Goal: Task Accomplishment & Management: Manage account settings

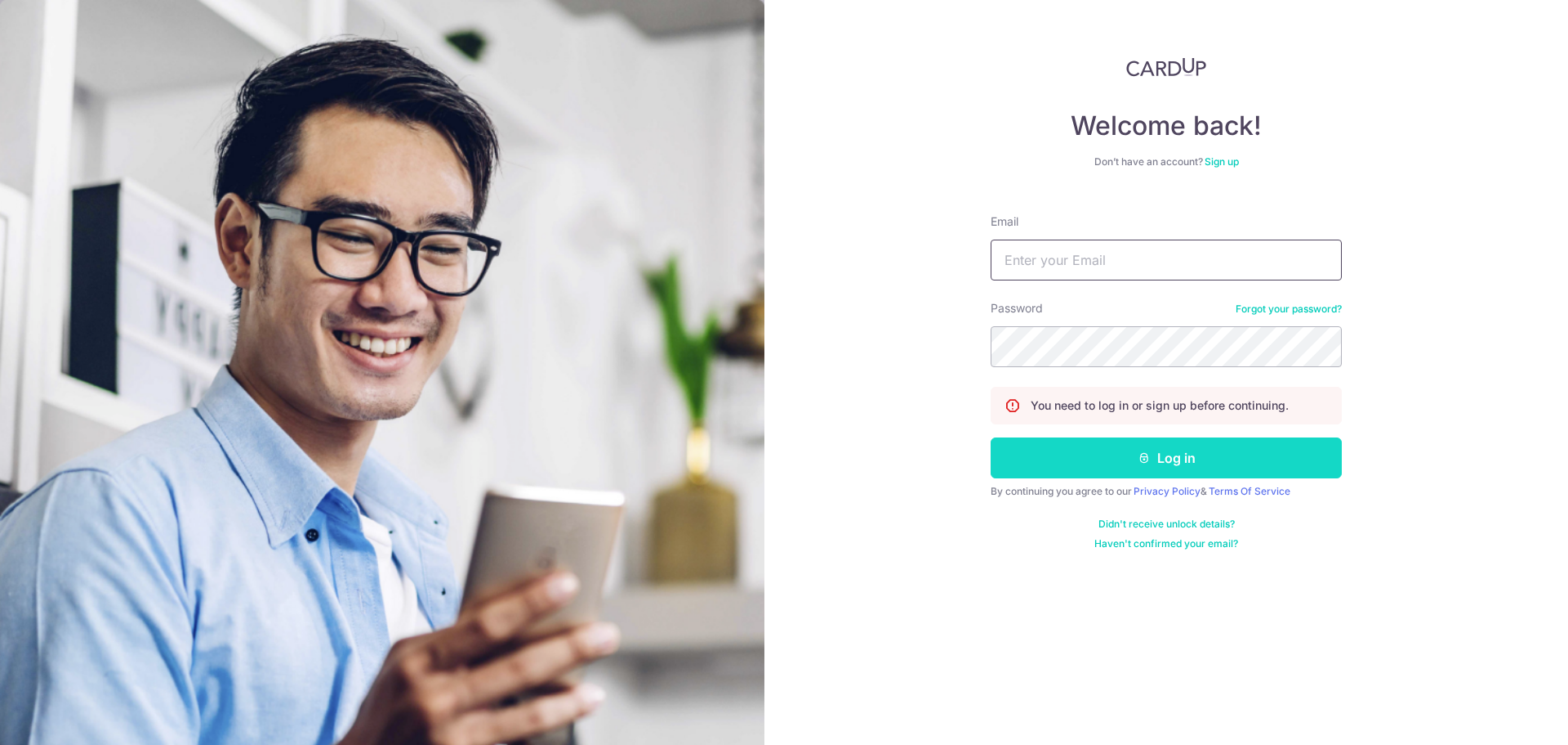
type input "[EMAIL_ADDRESS][DOMAIN_NAME]"
click at [1179, 455] on button "Log in" at bounding box center [1166, 457] width 351 height 41
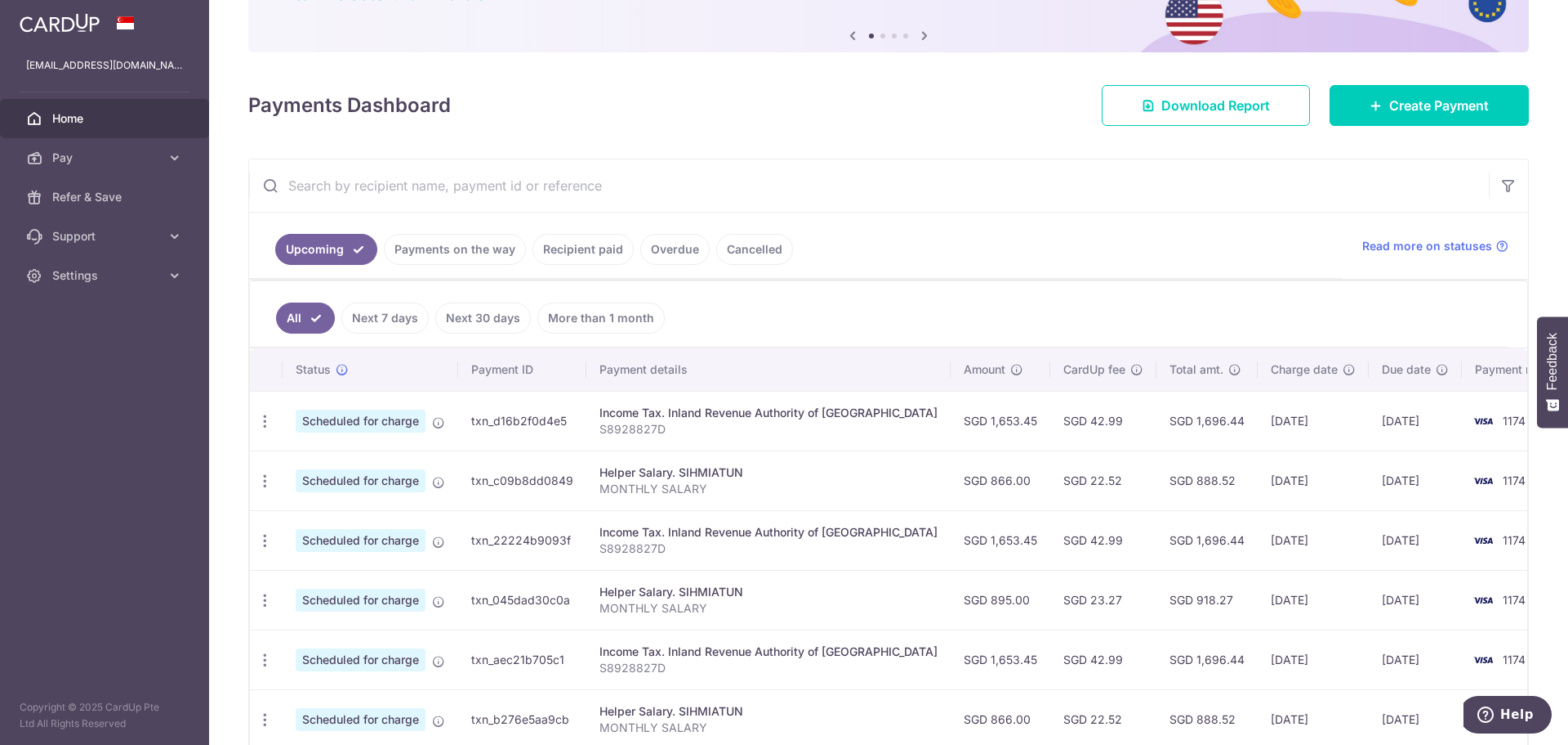
scroll to position [163, 0]
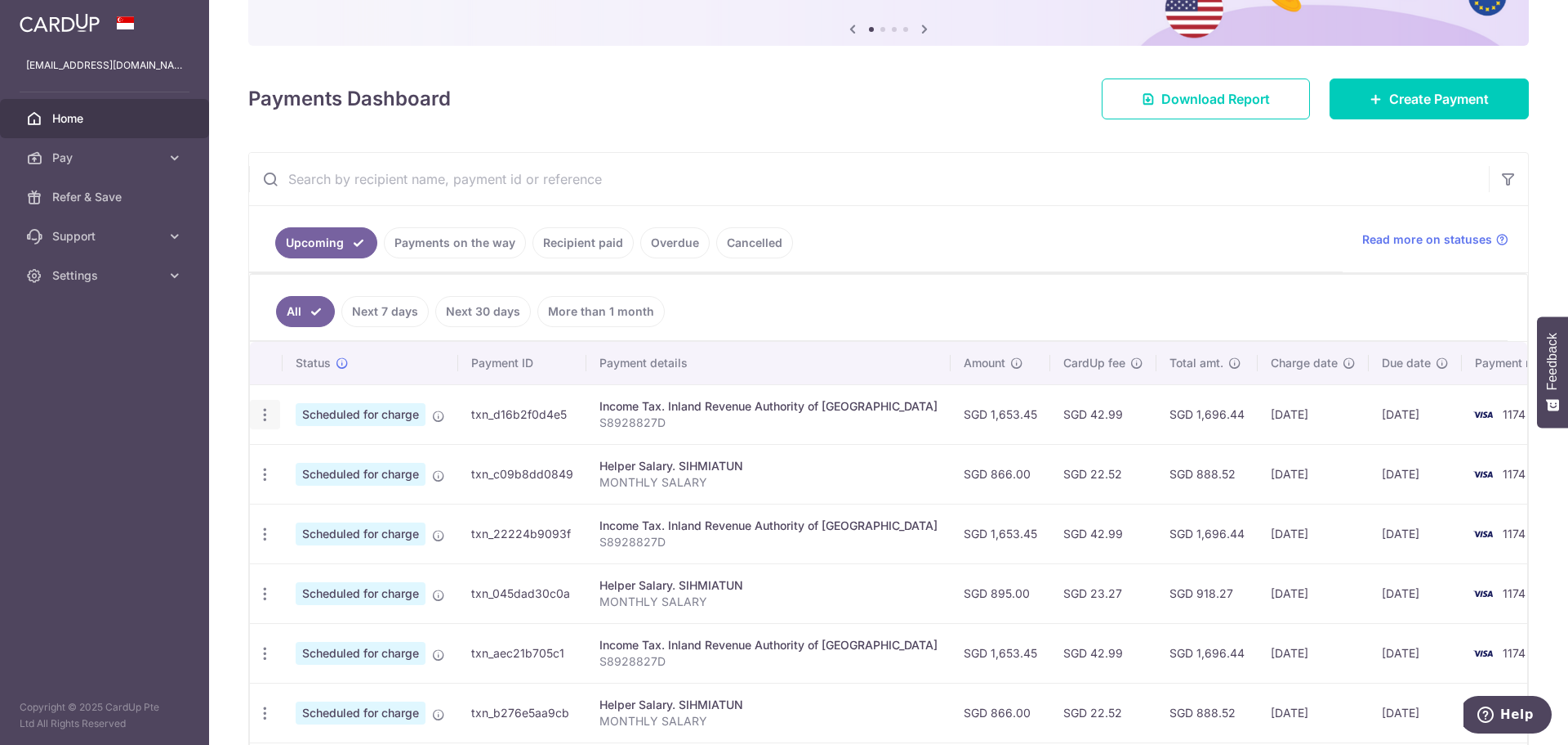
click at [264, 411] on icon "button" at bounding box center [265, 415] width 18 height 18
click at [321, 504] on span "Cancel payment" at bounding box center [352, 499] width 109 height 19
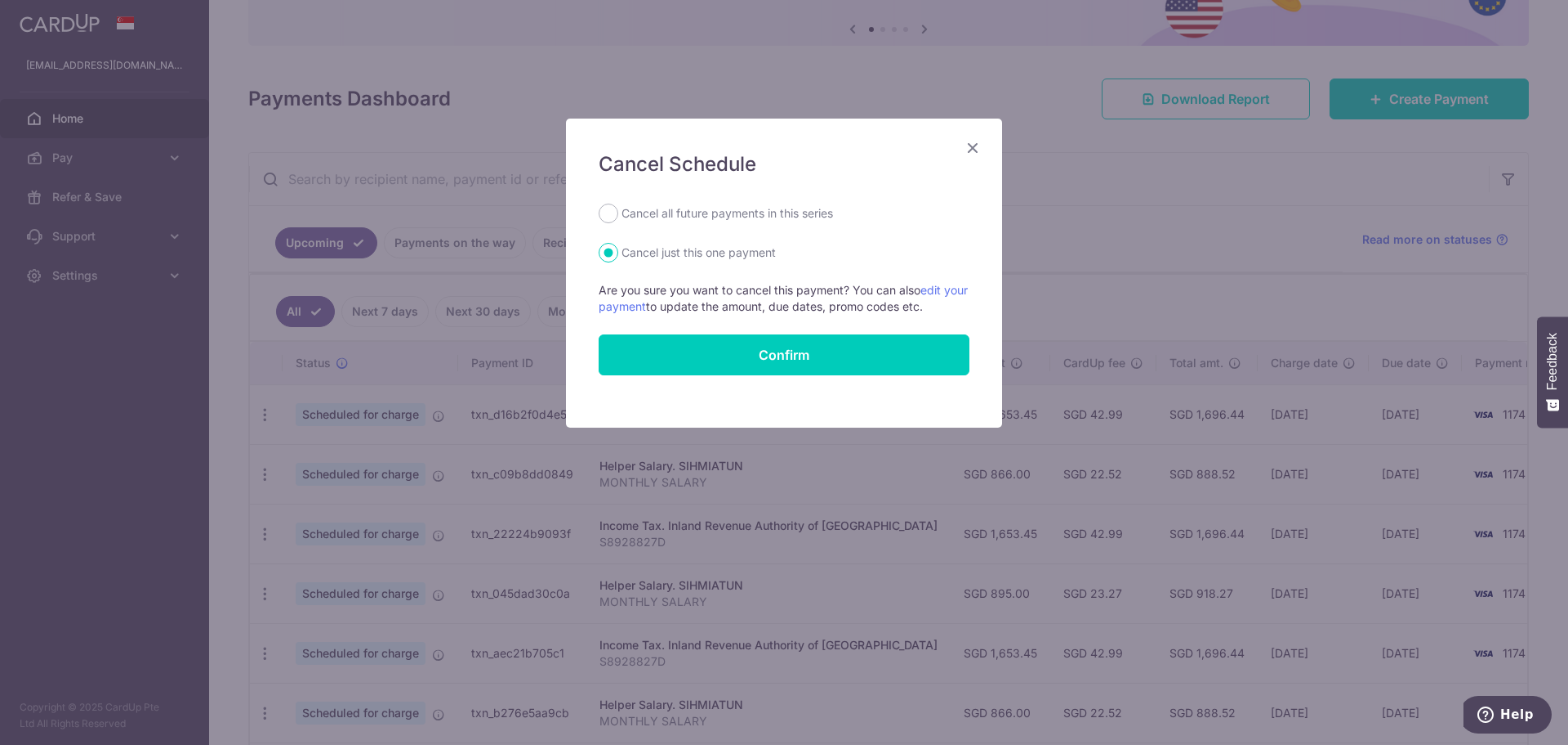
click at [714, 215] on label "Cancel all future payments in this series" at bounding box center [727, 212] width 211 height 19
click at [618, 215] on input "Cancel all future payments in this series" at bounding box center [608, 212] width 19 height 19
radio input "true"
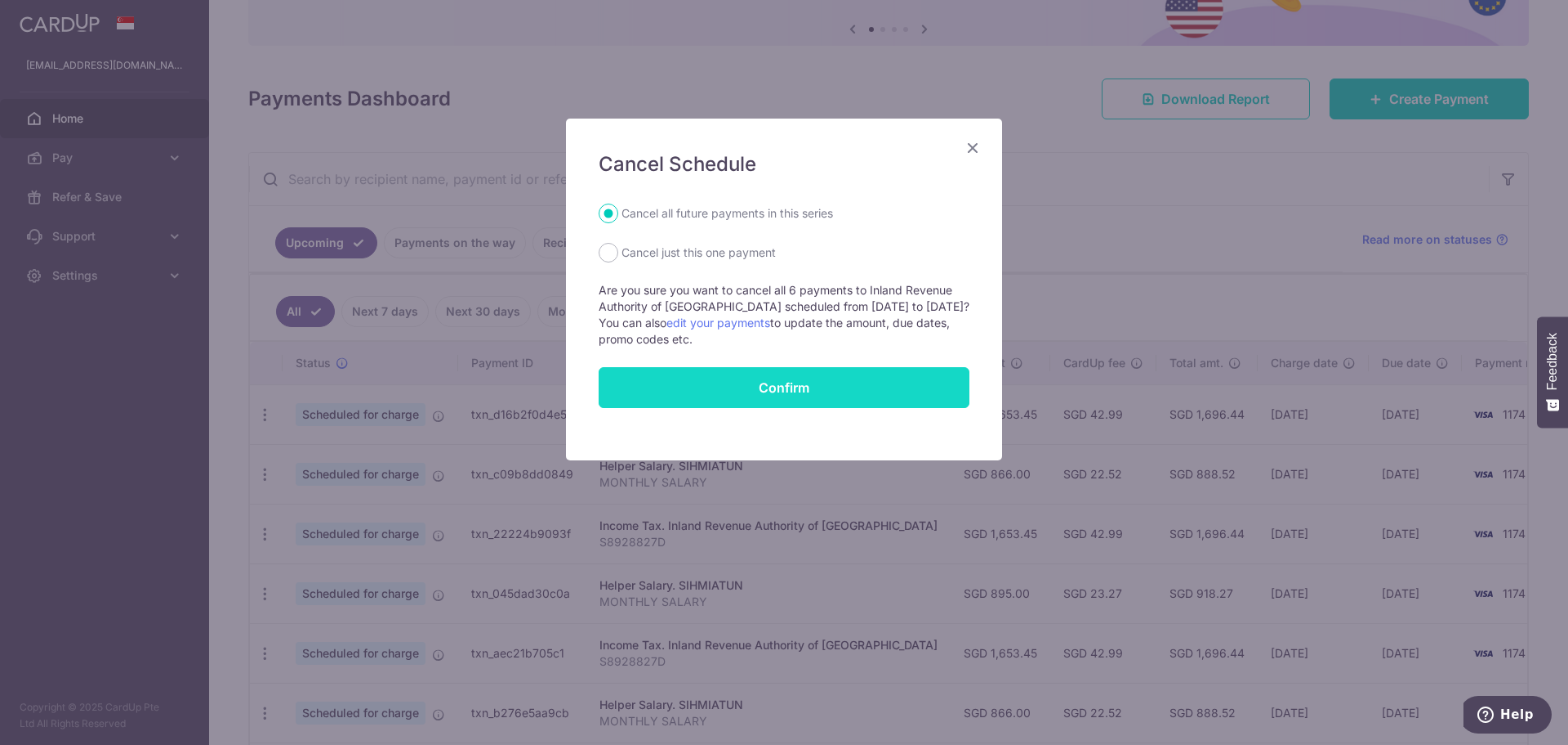
click at [759, 381] on button "Confirm" at bounding box center [784, 388] width 371 height 41
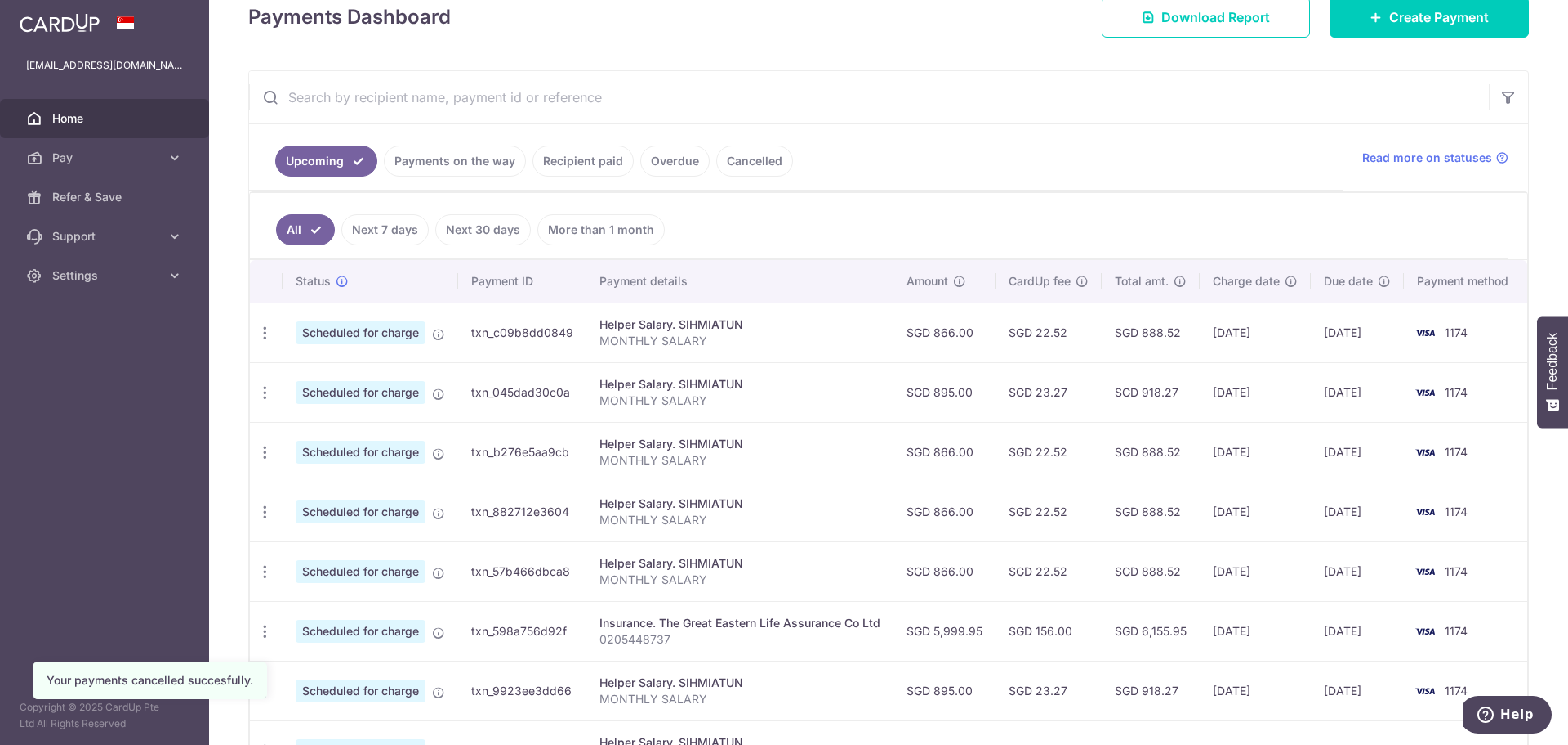
scroll to position [327, 0]
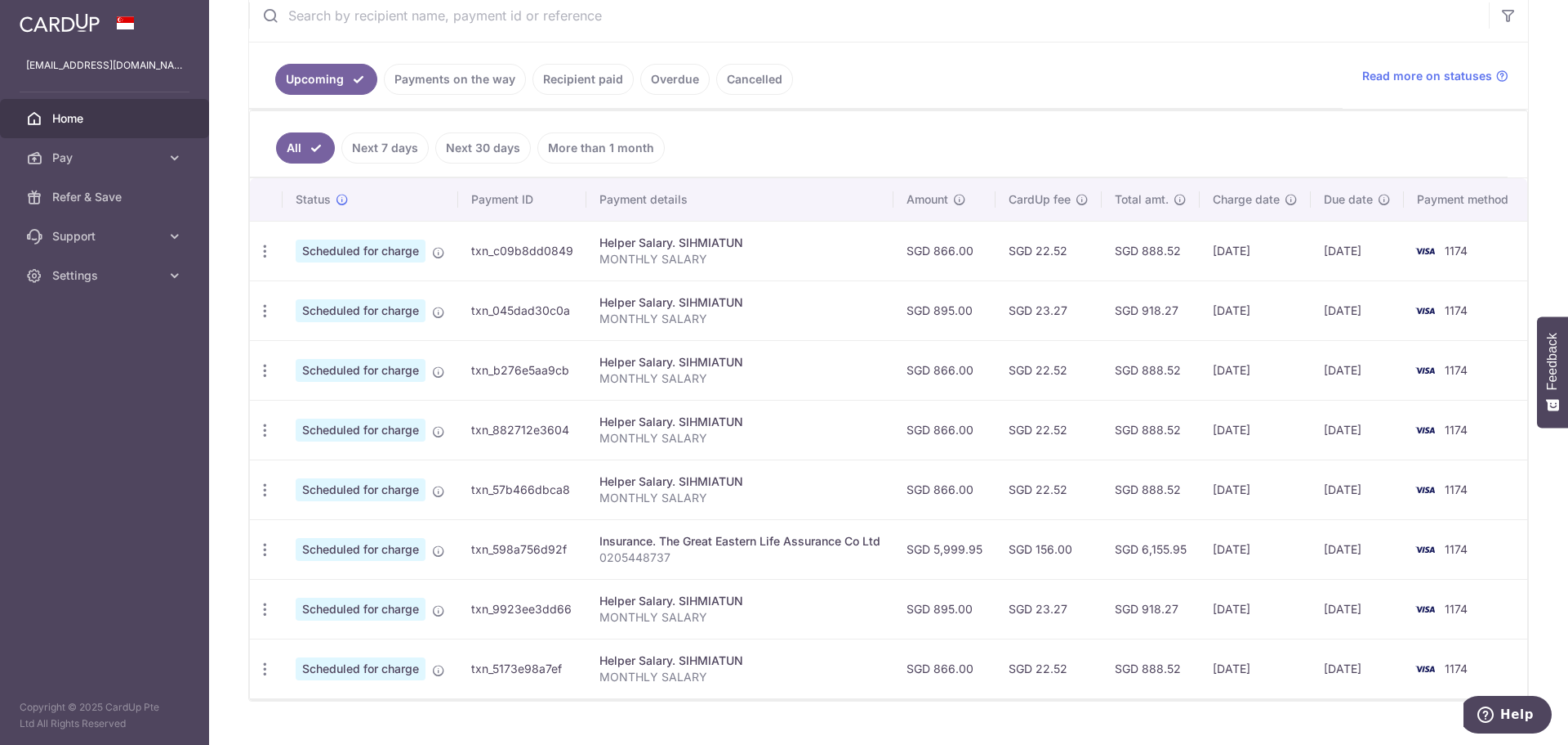
click at [743, 84] on link "Cancelled" at bounding box center [755, 79] width 77 height 31
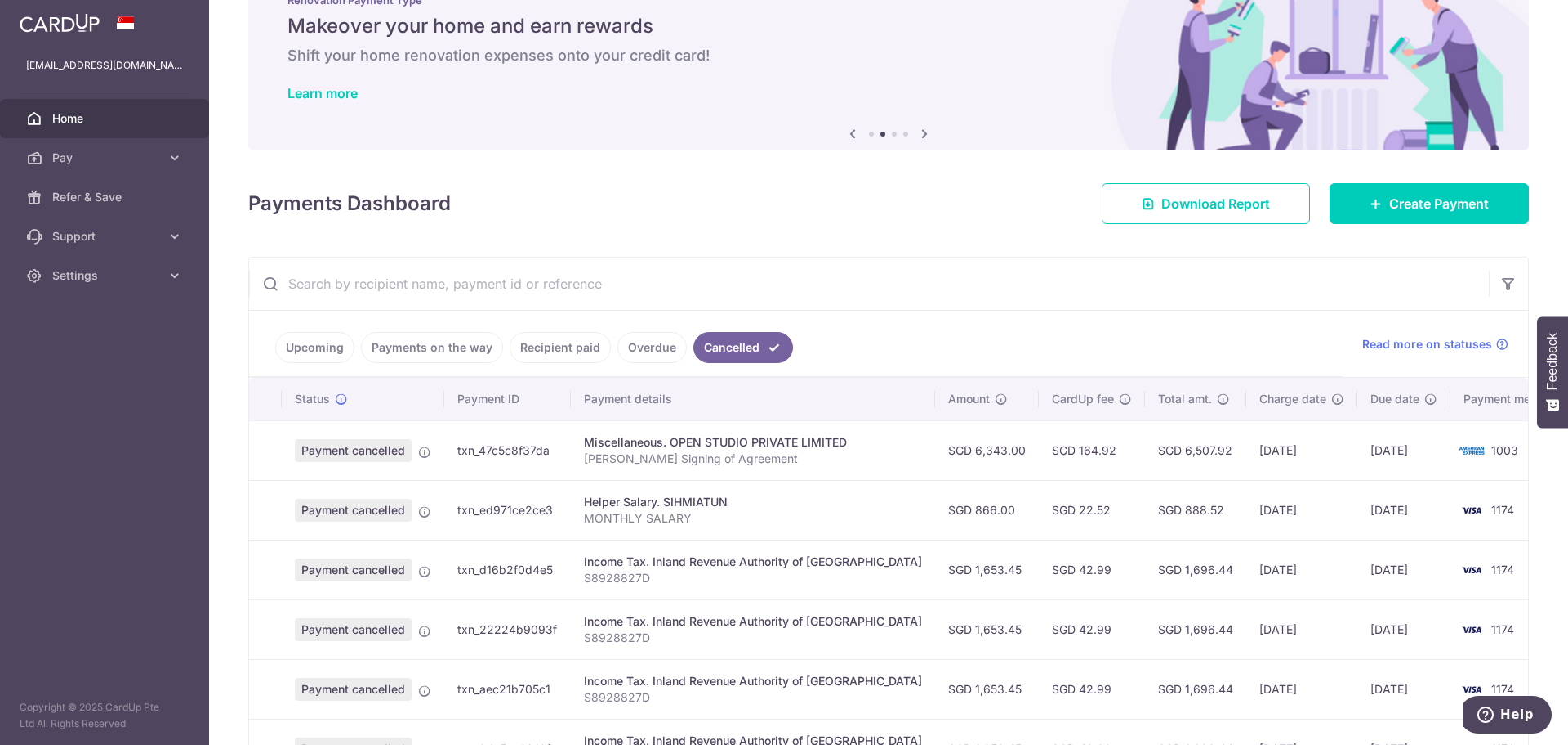
scroll to position [163, 0]
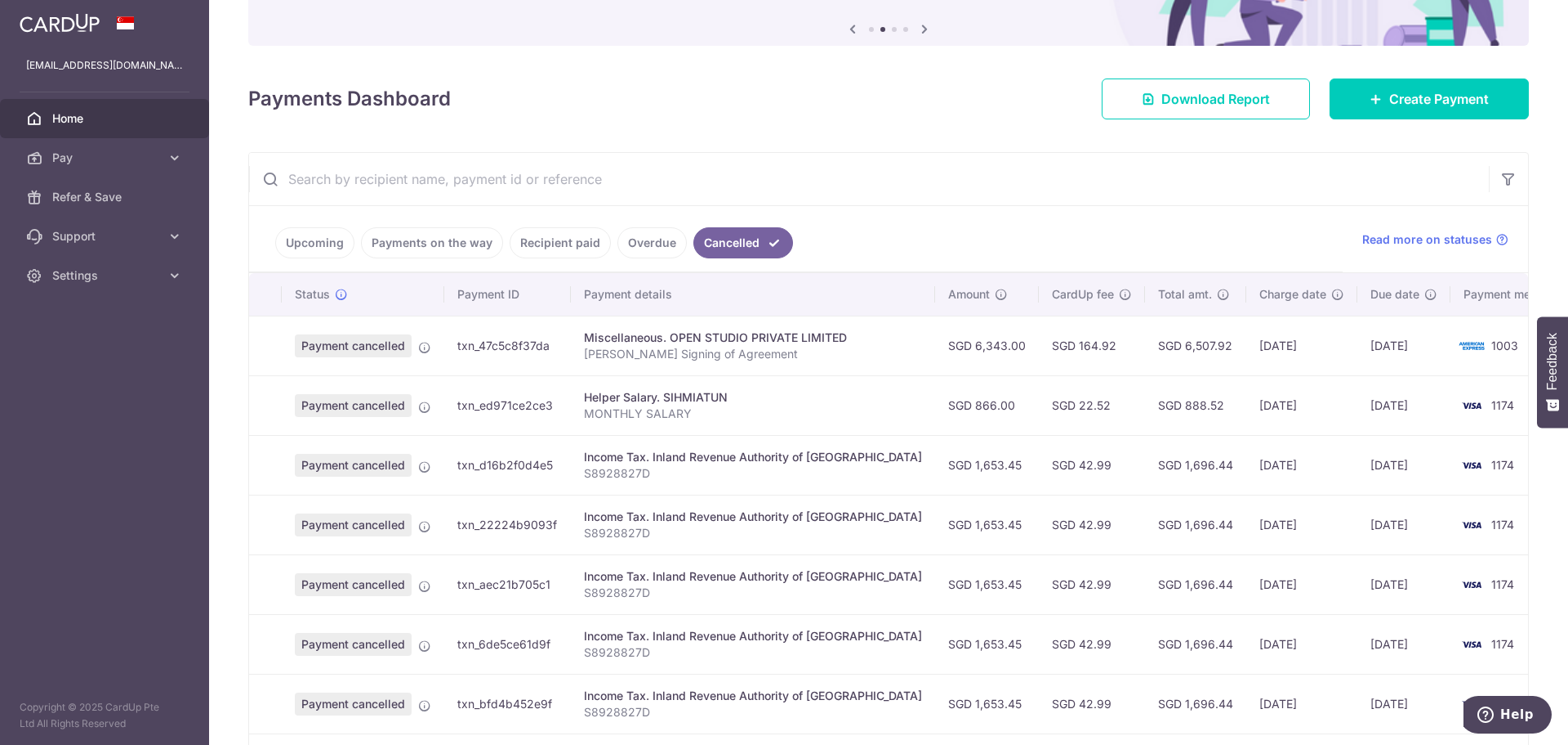
click at [309, 237] on link "Upcoming" at bounding box center [314, 242] width 79 height 31
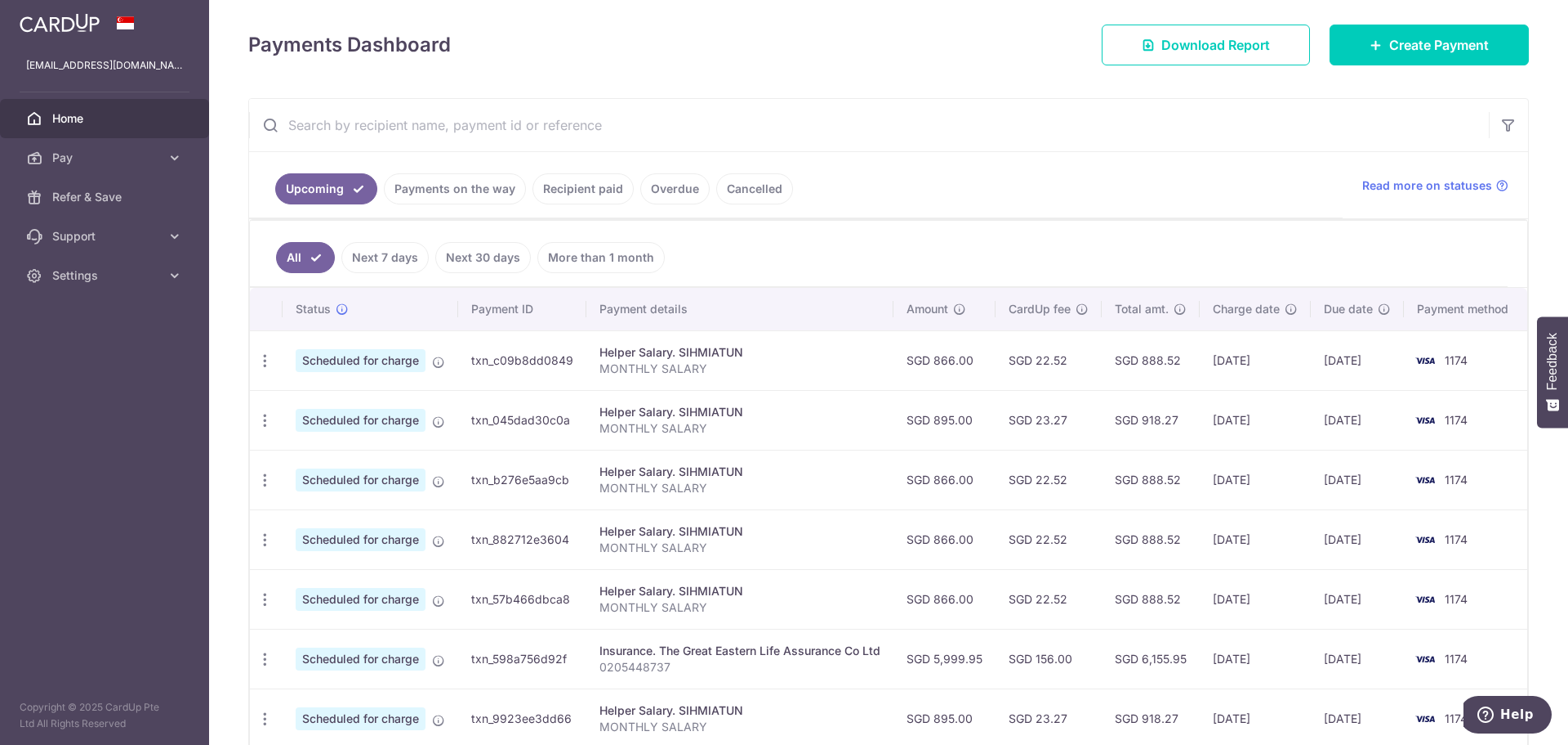
scroll to position [197, 0]
